Goal: Check status: Check status

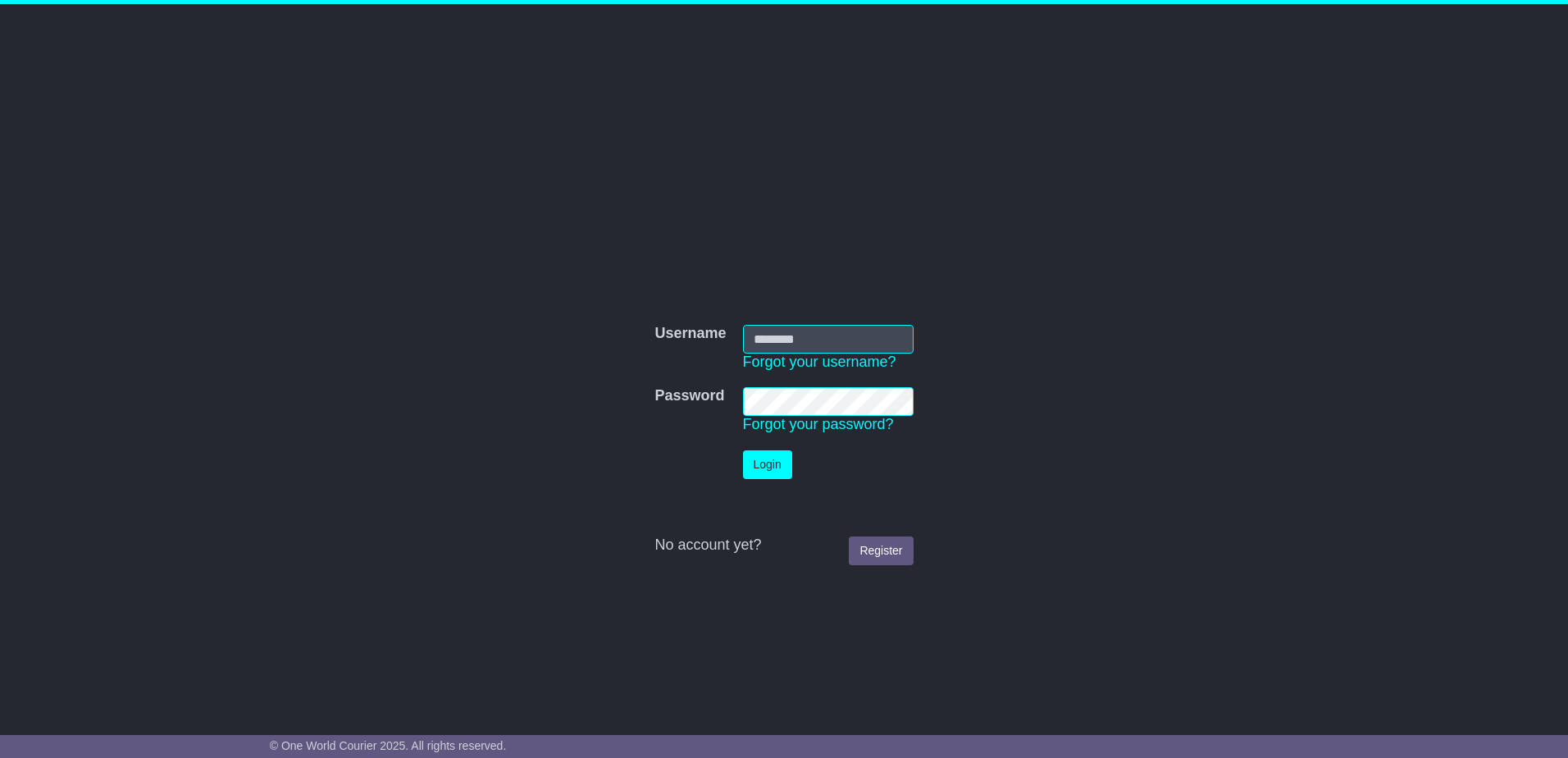
type input "**********"
click at [759, 464] on button "Login" at bounding box center [767, 465] width 49 height 29
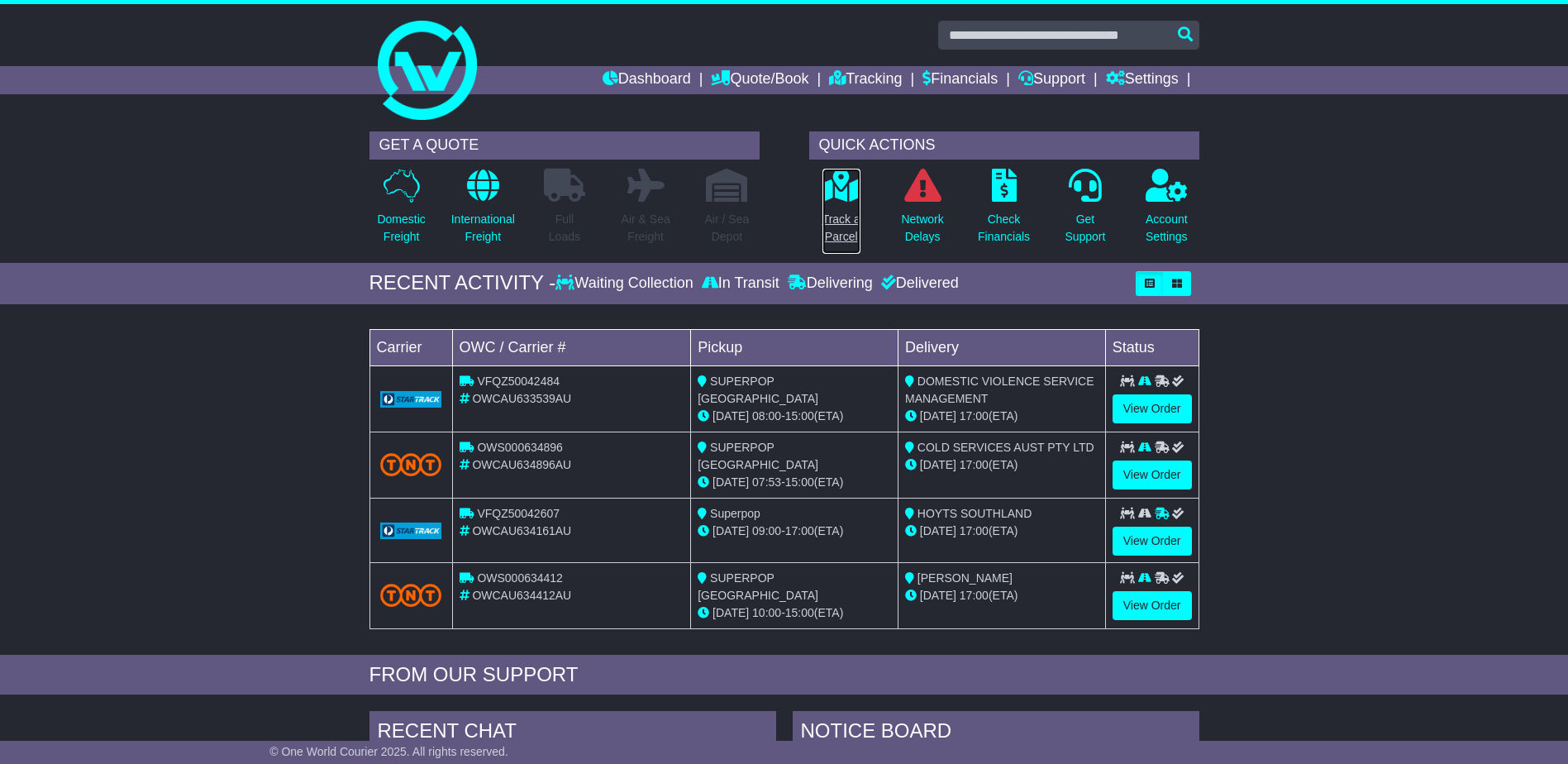
click at [852, 213] on p "Track a Parcel" at bounding box center [841, 228] width 38 height 34
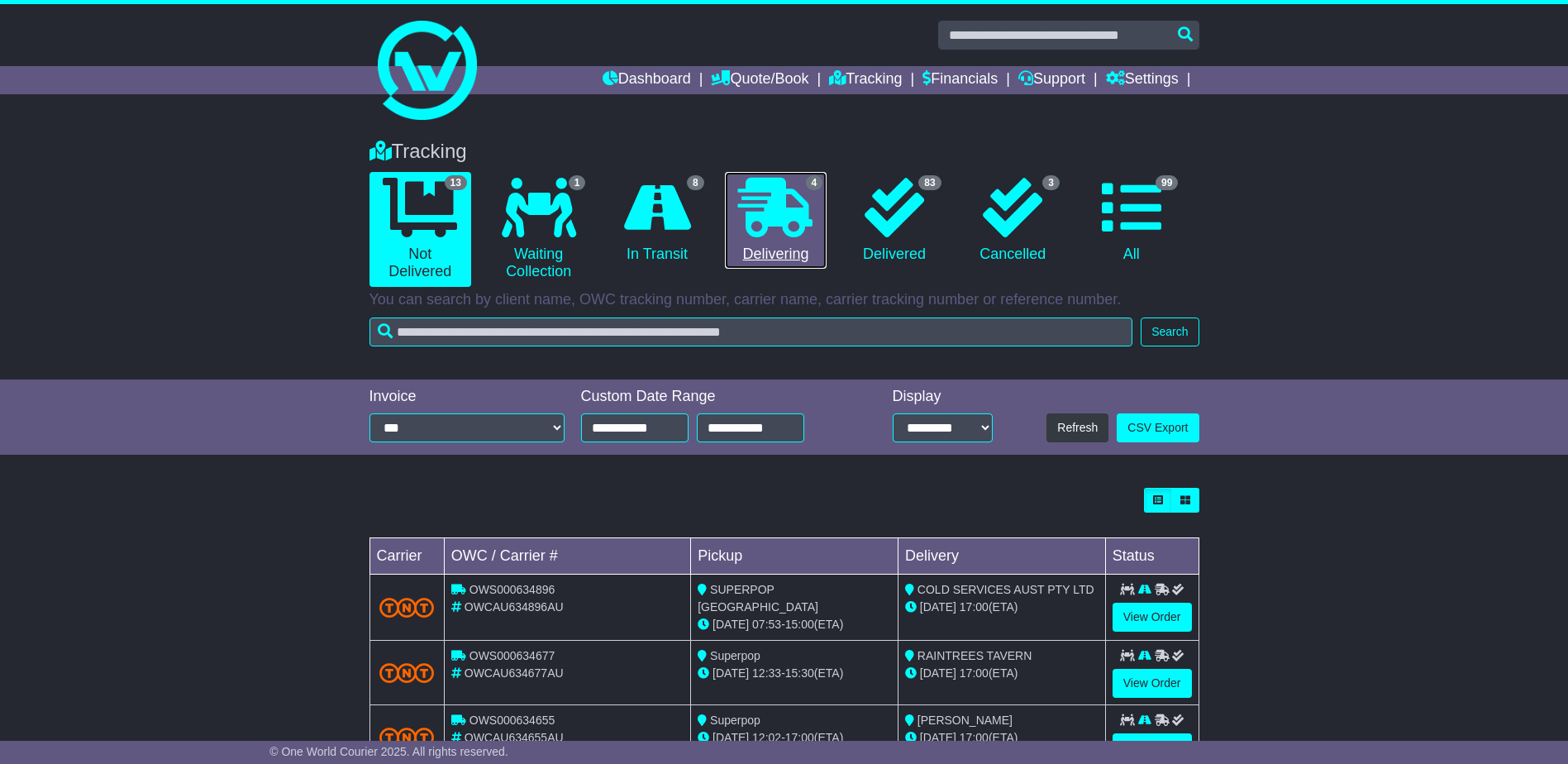
click at [788, 234] on icon at bounding box center [775, 208] width 74 height 60
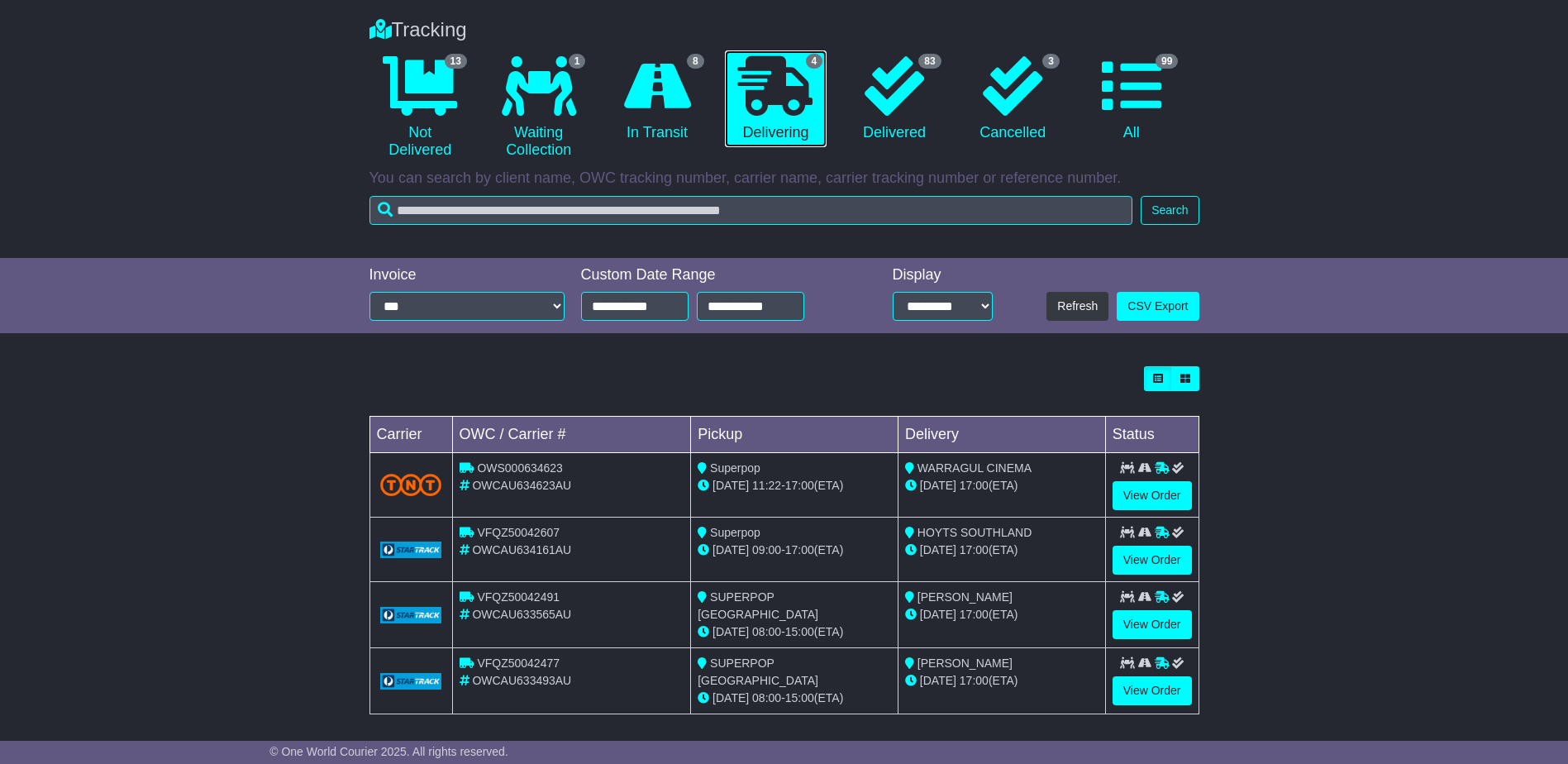
scroll to position [127, 0]
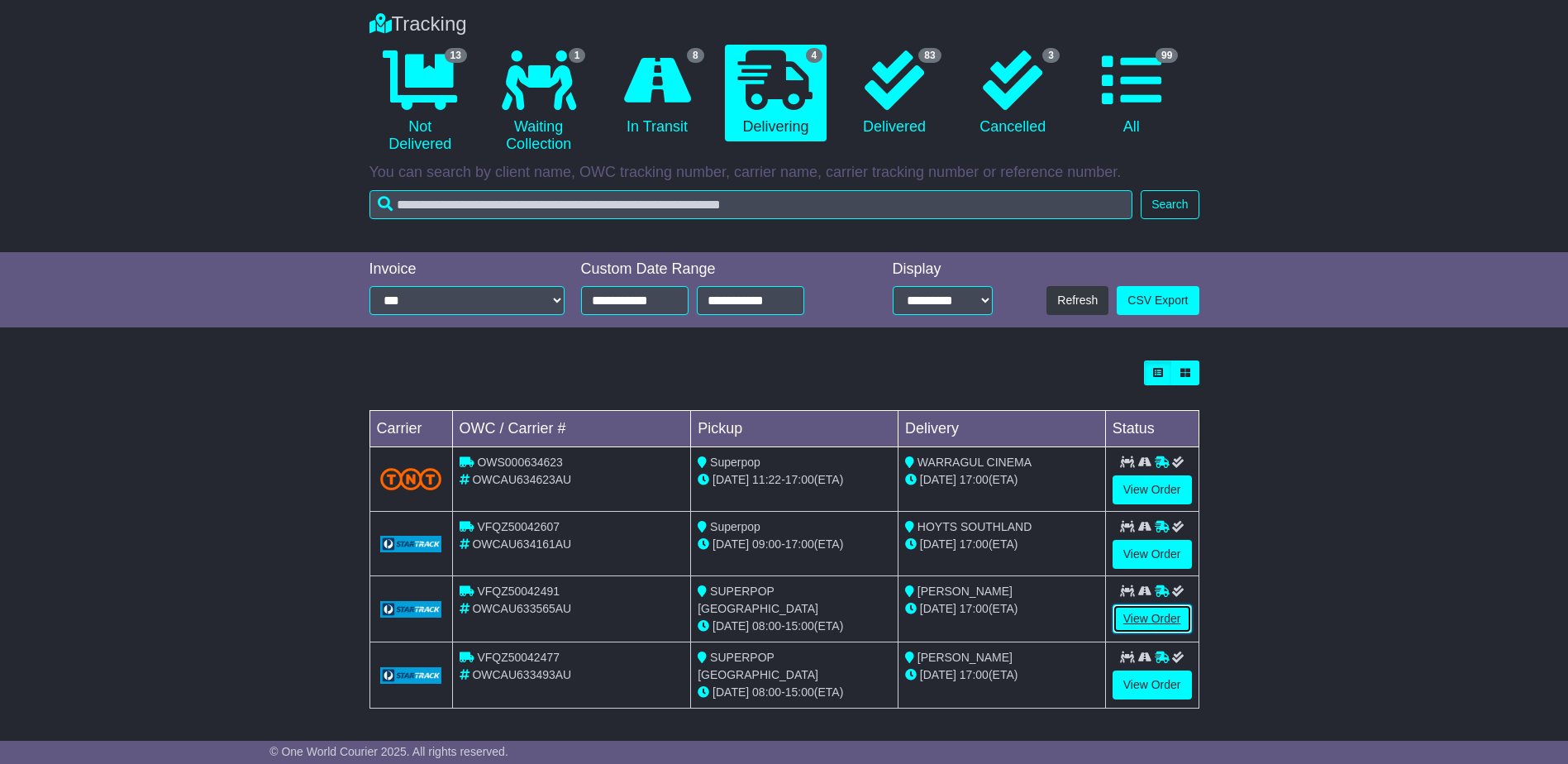
click at [1149, 614] on link "View Order" at bounding box center [1152, 619] width 80 height 29
